Goal: Task Accomplishment & Management: Complete application form

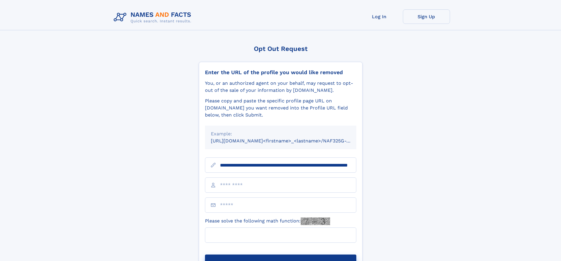
scroll to position [0, 64]
type input "**********"
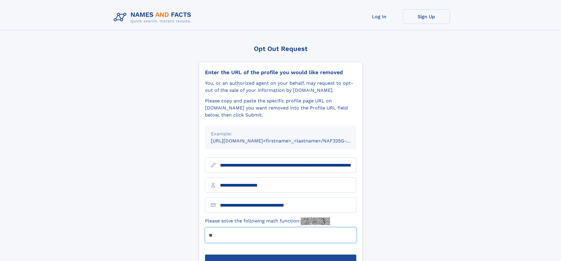
type input "**"
click at [280, 255] on button "Submit Opt Out Request" at bounding box center [280, 264] width 151 height 19
